Goal: Navigation & Orientation: Find specific page/section

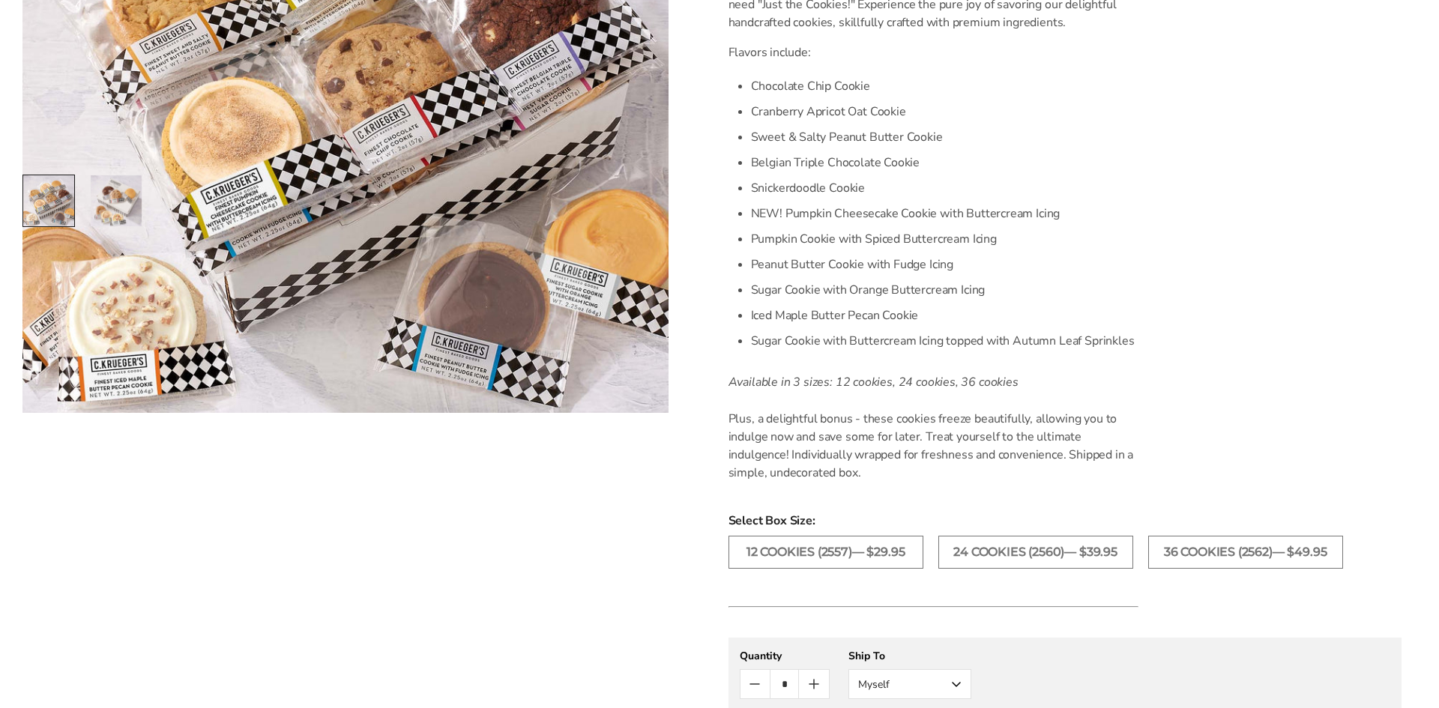
scroll to position [456, 0]
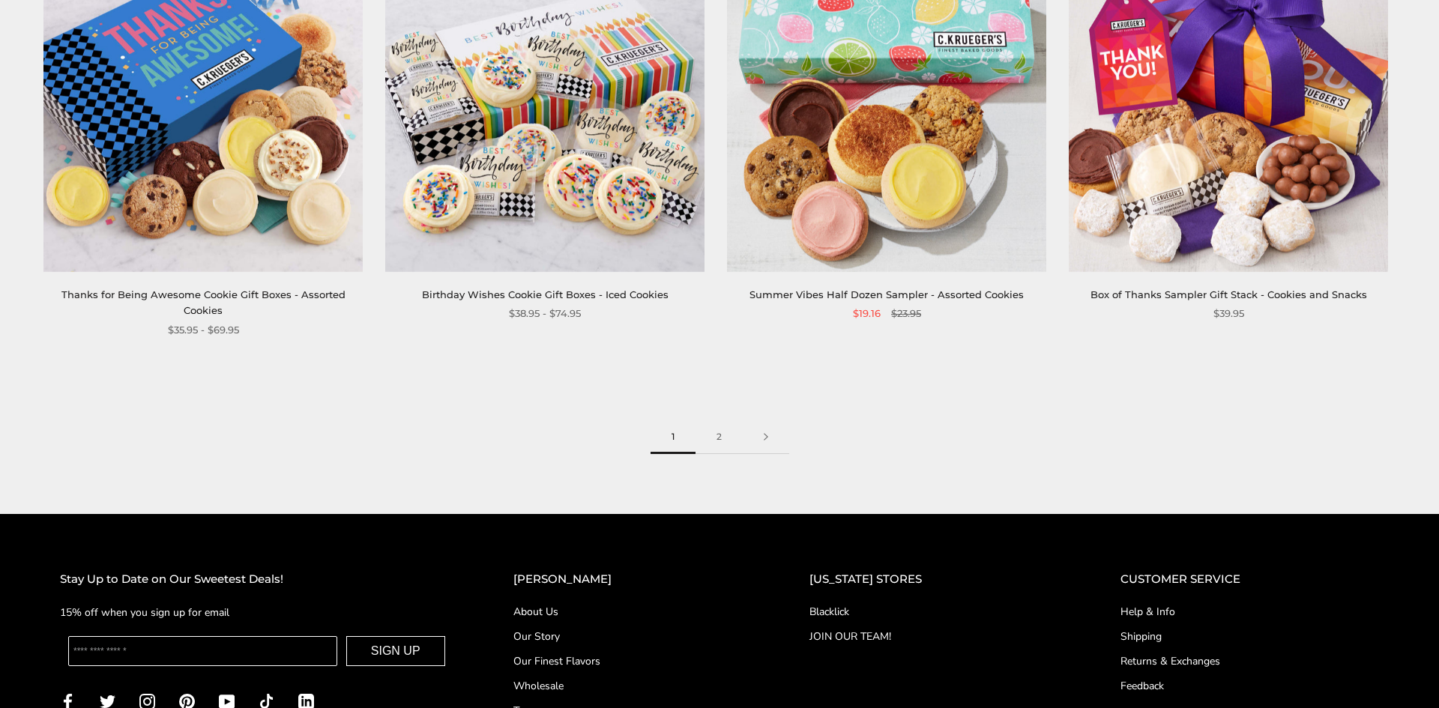
scroll to position [2429, 0]
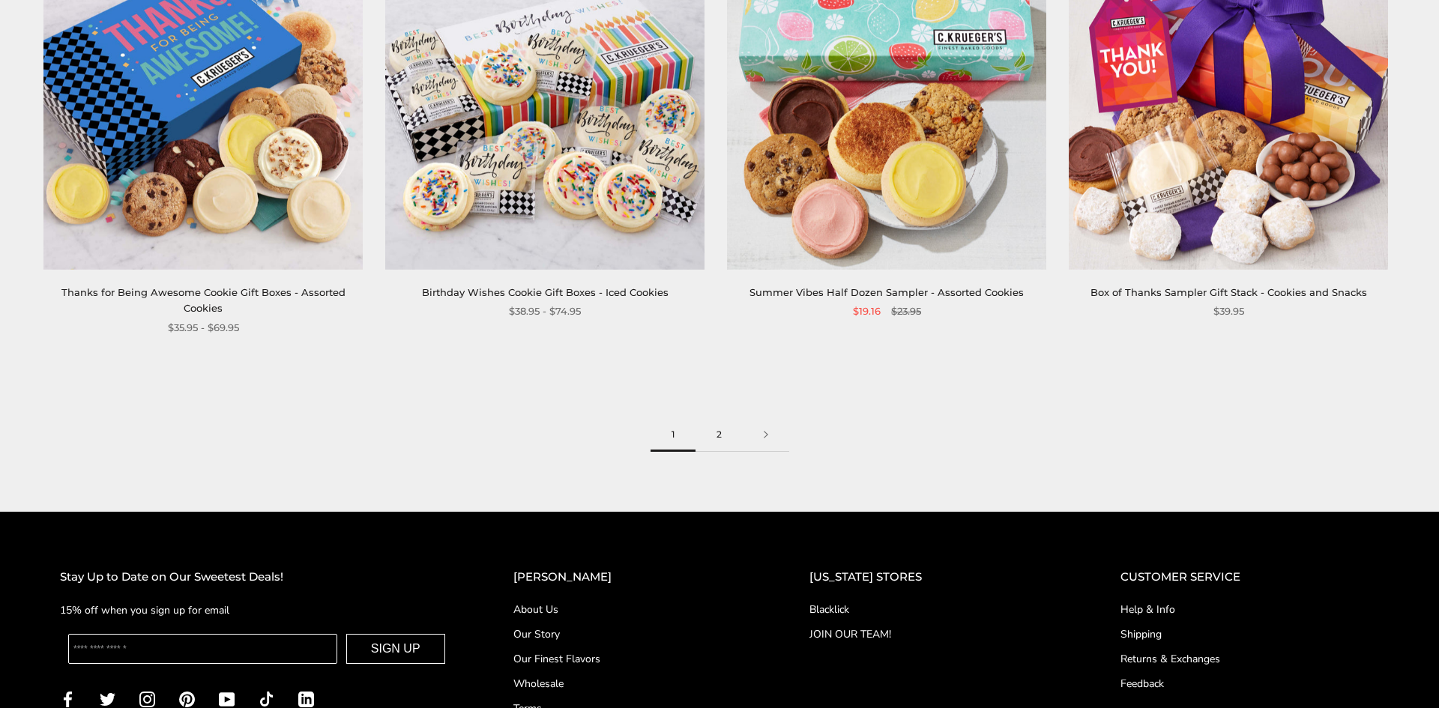
click at [717, 418] on link "2" at bounding box center [718, 435] width 47 height 34
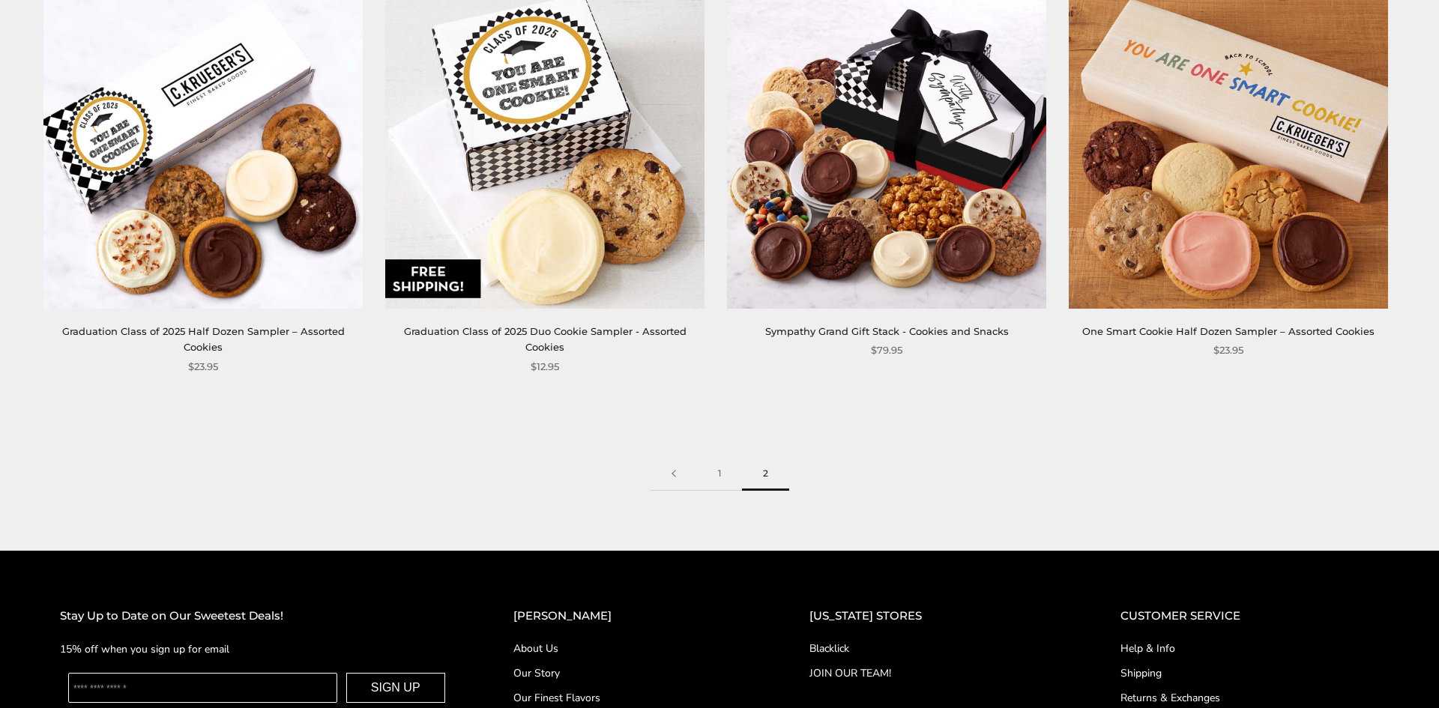
scroll to position [1171, 0]
